Goal: Book appointment/travel/reservation

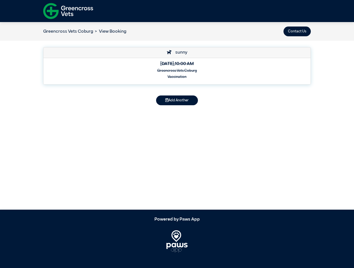
click at [297, 31] on button "Contact Us" at bounding box center [296, 31] width 27 height 10
click at [177, 100] on button "Add Another" at bounding box center [177, 100] width 42 height 10
